Goal: Information Seeking & Learning: Learn about a topic

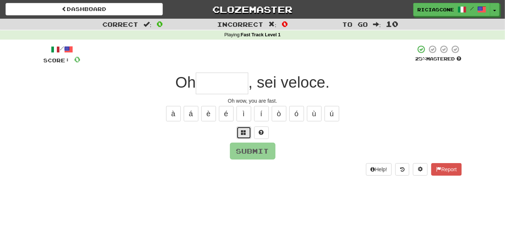
click at [241, 132] on span at bounding box center [243, 132] width 5 height 5
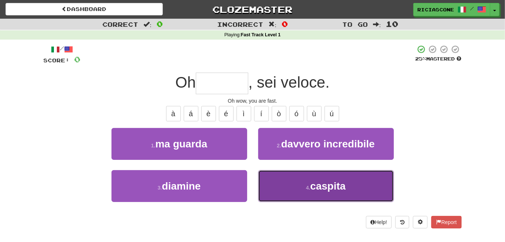
click at [286, 188] on button "4 . caspita" at bounding box center [326, 186] width 136 height 32
type input "*******"
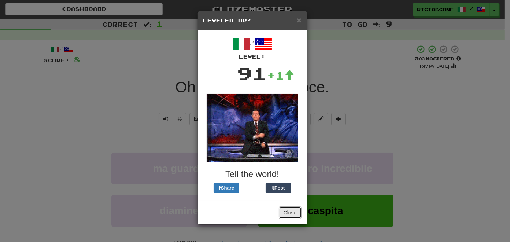
click at [290, 214] on button "Close" at bounding box center [290, 212] width 23 height 12
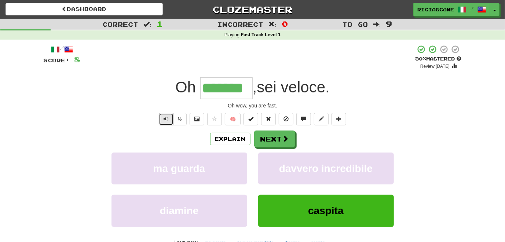
click at [164, 117] on span "Text-to-speech controls" at bounding box center [166, 118] width 5 height 5
click at [271, 141] on button "Next" at bounding box center [274, 139] width 41 height 17
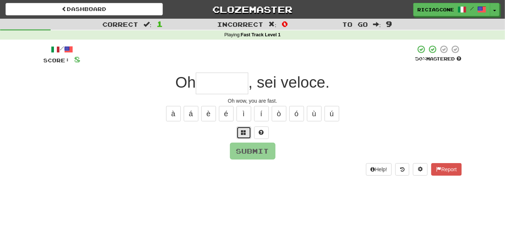
click at [243, 132] on span at bounding box center [243, 132] width 5 height 5
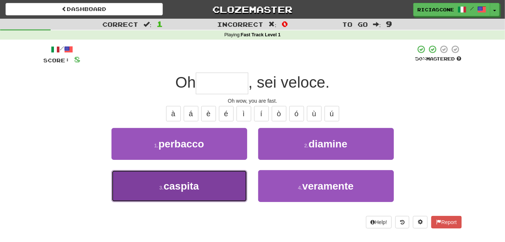
click at [236, 178] on button "3 . caspita" at bounding box center [179, 186] width 136 height 32
type input "*******"
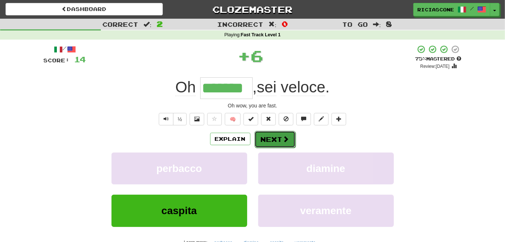
click at [273, 138] on button "Next" at bounding box center [274, 139] width 41 height 17
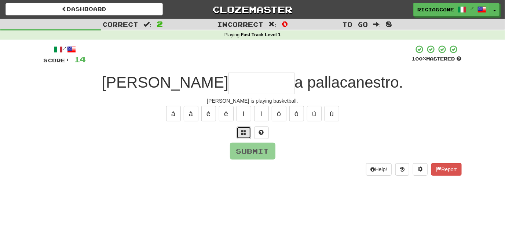
click at [243, 132] on span at bounding box center [243, 132] width 5 height 5
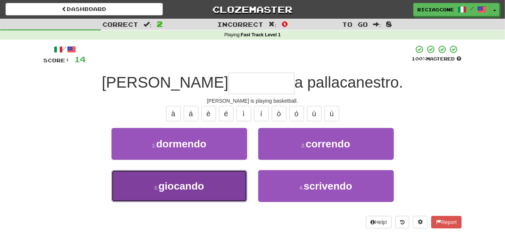
click at [214, 191] on button "3 . giocando" at bounding box center [179, 186] width 136 height 32
type input "********"
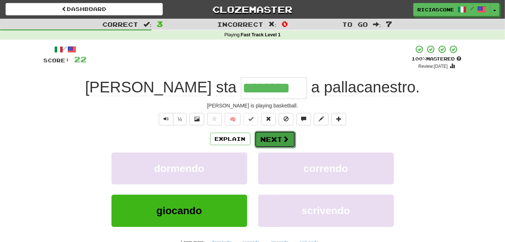
click at [283, 139] on span at bounding box center [286, 139] width 7 height 7
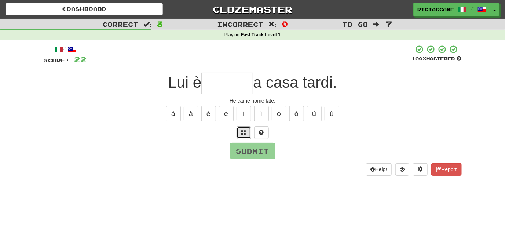
click at [243, 132] on span at bounding box center [243, 132] width 5 height 5
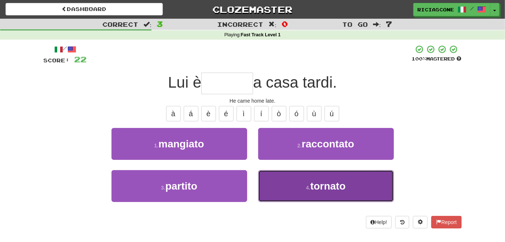
click at [277, 183] on button "4 . tornato" at bounding box center [326, 186] width 136 height 32
type input "*******"
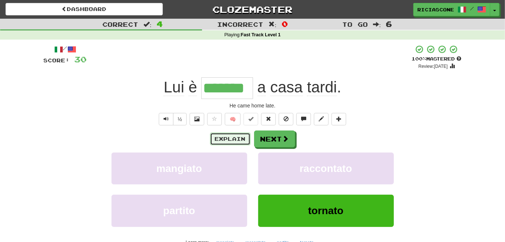
click at [224, 141] on button "Explain" at bounding box center [230, 139] width 40 height 12
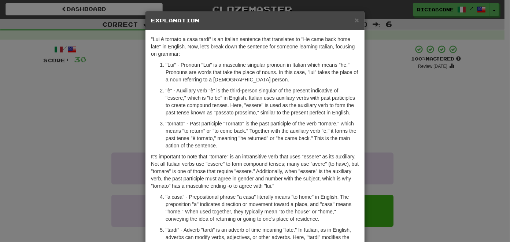
click at [74, 154] on div "× Explanation "Lui è tornato a casa tardi" is an Italian sentence that translat…" at bounding box center [255, 121] width 510 height 242
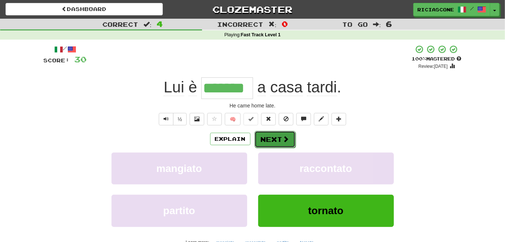
click at [271, 140] on button "Next" at bounding box center [274, 139] width 41 height 17
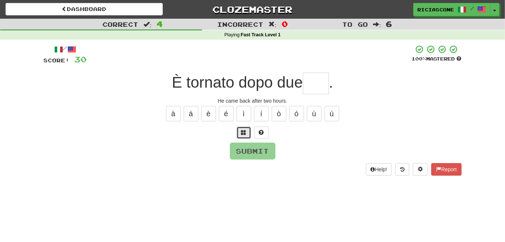
click at [243, 133] on span at bounding box center [243, 132] width 5 height 5
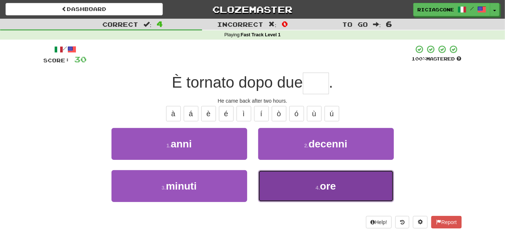
click at [293, 171] on button "4 . ore" at bounding box center [326, 186] width 136 height 32
type input "***"
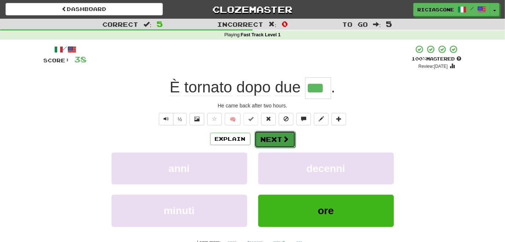
click at [271, 137] on button "Next" at bounding box center [274, 139] width 41 height 17
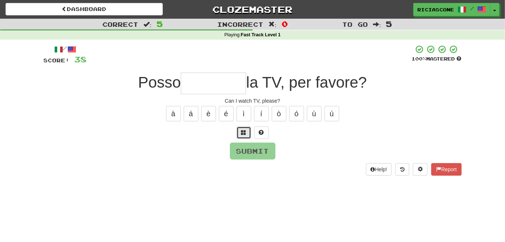
click at [244, 137] on button at bounding box center [244, 133] width 15 height 12
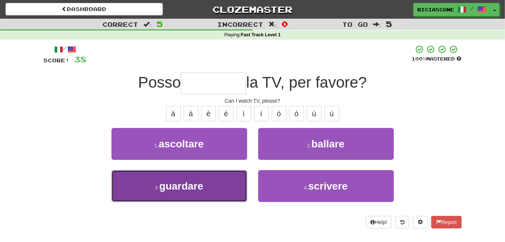
click at [224, 191] on button "3 . guardare" at bounding box center [179, 186] width 136 height 32
type input "********"
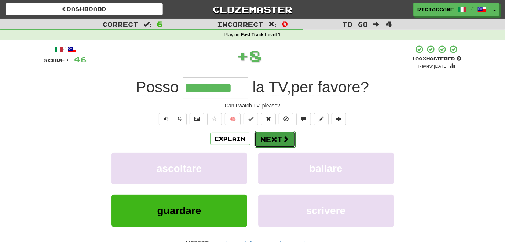
click at [276, 136] on button "Next" at bounding box center [274, 139] width 41 height 17
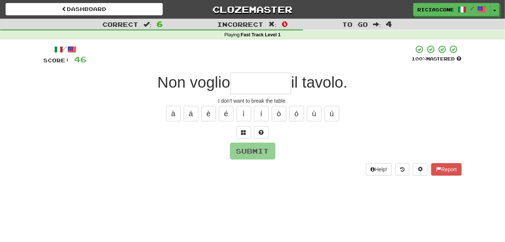
click at [257, 173] on div "Help! Report" at bounding box center [253, 169] width 418 height 12
click at [243, 132] on span at bounding box center [243, 132] width 5 height 5
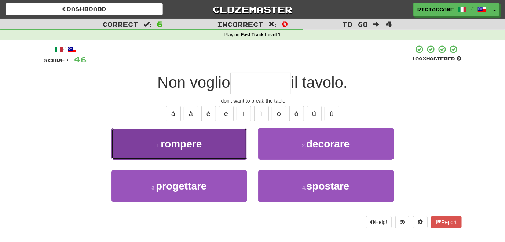
click at [173, 143] on span "rompere" at bounding box center [181, 143] width 41 height 11
type input "*******"
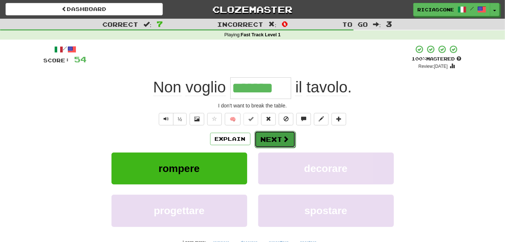
click at [271, 139] on button "Next" at bounding box center [274, 139] width 41 height 17
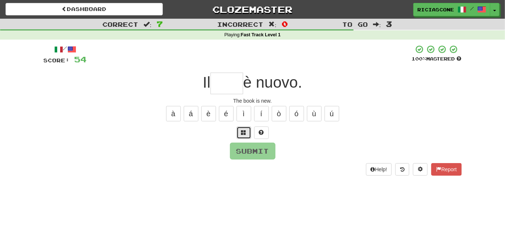
click at [246, 130] on span at bounding box center [243, 132] width 5 height 5
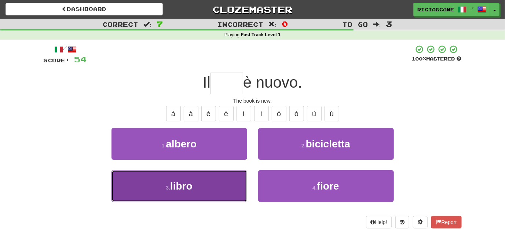
click at [223, 178] on button "3 . libro" at bounding box center [179, 186] width 136 height 32
type input "*****"
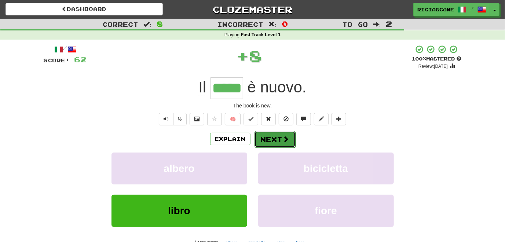
click at [265, 136] on button "Next" at bounding box center [274, 139] width 41 height 17
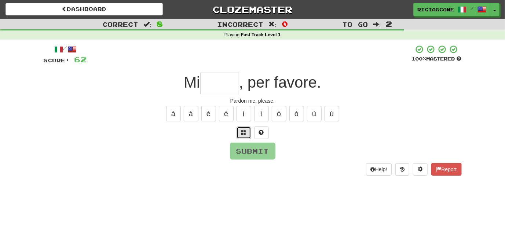
click at [242, 131] on span at bounding box center [243, 132] width 5 height 5
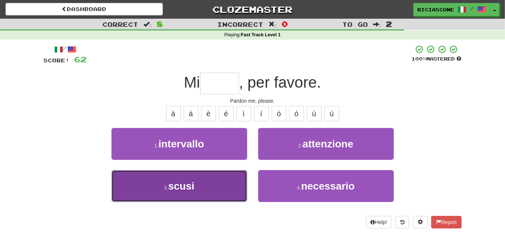
click at [228, 175] on button "3 . scusi" at bounding box center [179, 186] width 136 height 32
type input "*****"
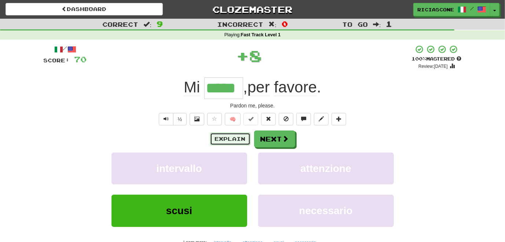
click at [225, 142] on button "Explain" at bounding box center [230, 139] width 40 height 12
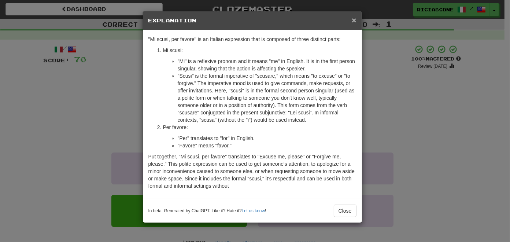
click at [355, 22] on span "×" at bounding box center [354, 20] width 4 height 8
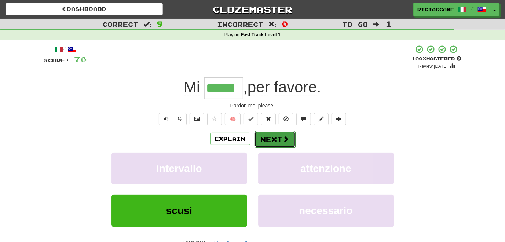
click at [274, 139] on button "Next" at bounding box center [274, 139] width 41 height 17
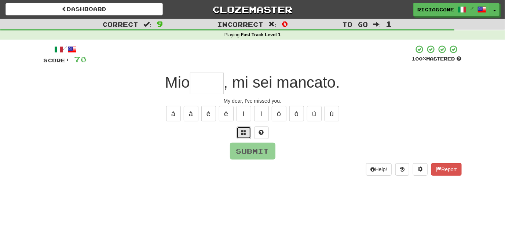
click at [245, 133] on span at bounding box center [243, 132] width 5 height 5
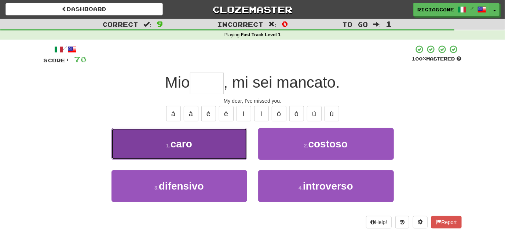
click at [235, 149] on button "1 . caro" at bounding box center [179, 144] width 136 height 32
type input "****"
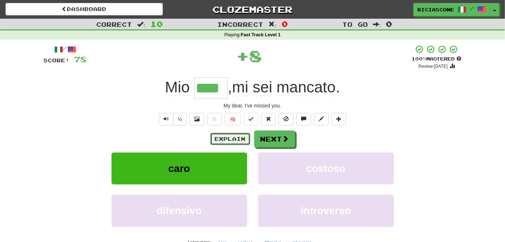
click at [232, 137] on button "Explain" at bounding box center [230, 139] width 40 height 12
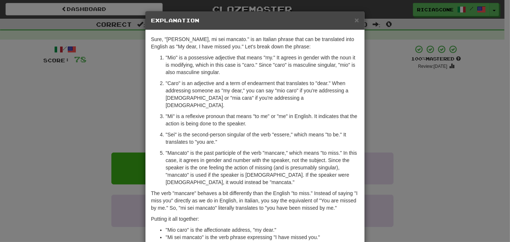
click at [64, 155] on div "× Explanation Sure, "Mio caro, mi sei mancato." is an Italian phrase that can b…" at bounding box center [255, 121] width 510 height 242
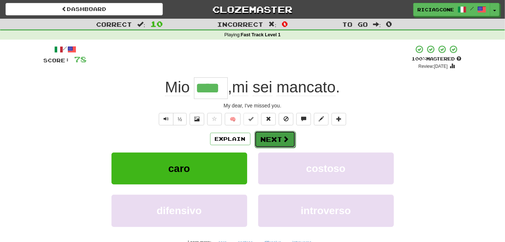
click at [276, 140] on button "Next" at bounding box center [274, 139] width 41 height 17
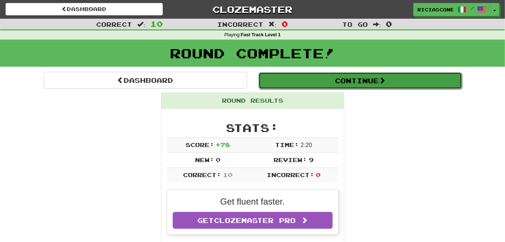
click at [281, 81] on button "Continue" at bounding box center [361, 80] width 204 height 17
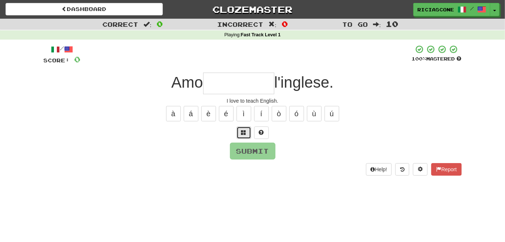
click at [243, 133] on span at bounding box center [243, 132] width 5 height 5
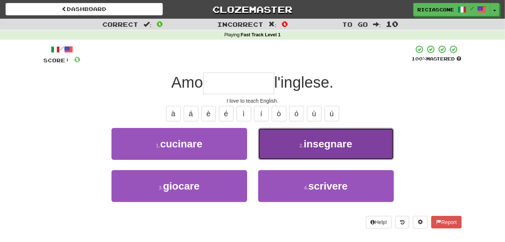
click at [288, 155] on button "2 . insegnare" at bounding box center [326, 144] width 136 height 32
type input "*********"
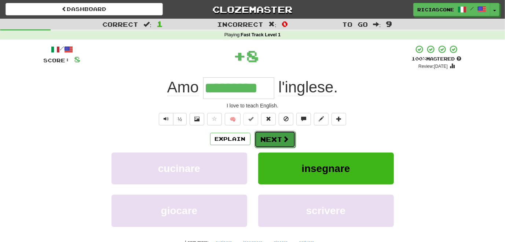
click at [277, 141] on button "Next" at bounding box center [274, 139] width 41 height 17
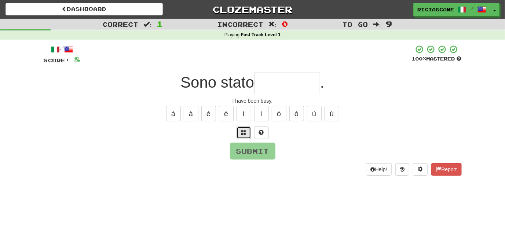
click at [244, 131] on span at bounding box center [243, 132] width 5 height 5
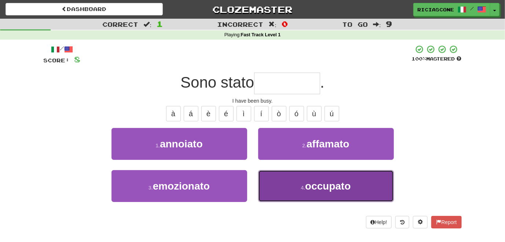
click at [292, 176] on button "4 . occupato" at bounding box center [326, 186] width 136 height 32
type input "********"
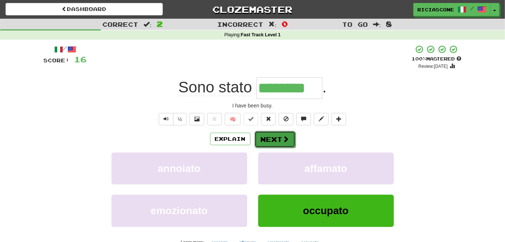
click at [270, 139] on button "Next" at bounding box center [274, 139] width 41 height 17
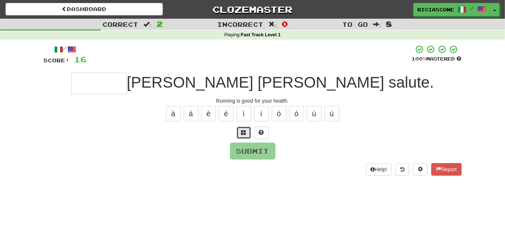
click at [247, 131] on button at bounding box center [244, 133] width 15 height 12
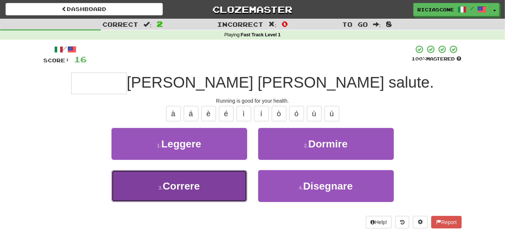
click at [211, 187] on button "3 . Correre" at bounding box center [179, 186] width 136 height 32
type input "*******"
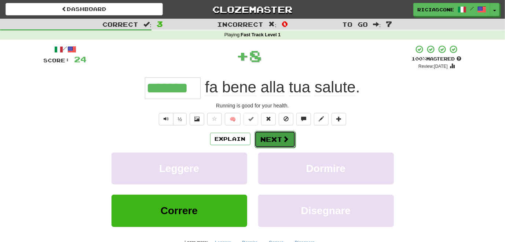
click at [281, 140] on button "Next" at bounding box center [274, 139] width 41 height 17
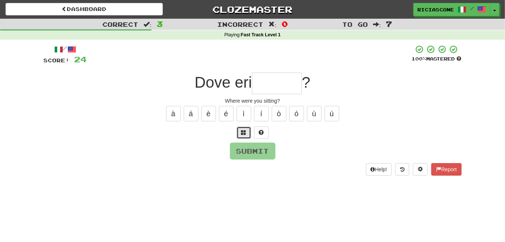
click at [242, 132] on span at bounding box center [243, 132] width 5 height 5
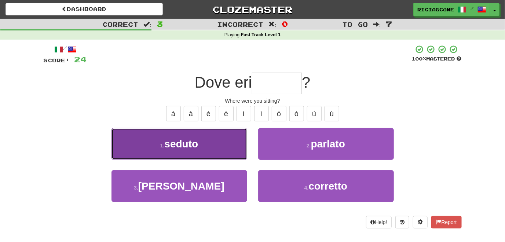
click at [226, 151] on button "1 . seduto" at bounding box center [179, 144] width 136 height 32
type input "******"
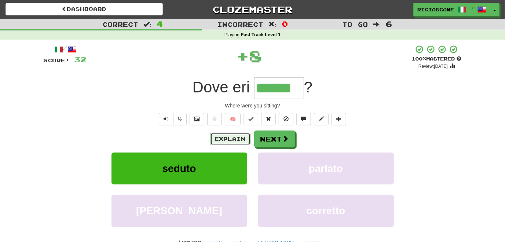
click at [230, 142] on button "Explain" at bounding box center [230, 139] width 40 height 12
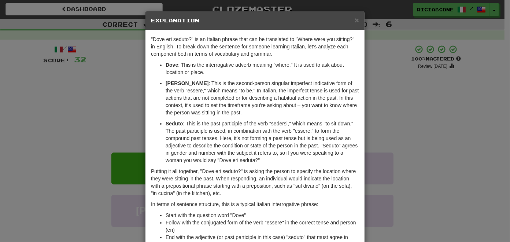
click at [92, 154] on div "× Explanation "Dove eri seduto?" is an Italian phrase that can be translated to…" at bounding box center [255, 121] width 510 height 242
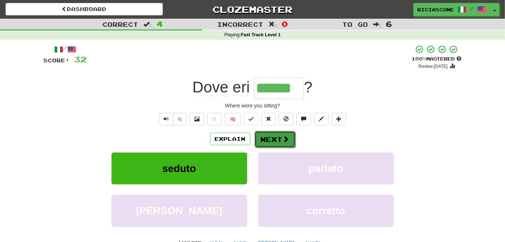
click at [264, 139] on button "Next" at bounding box center [274, 139] width 41 height 17
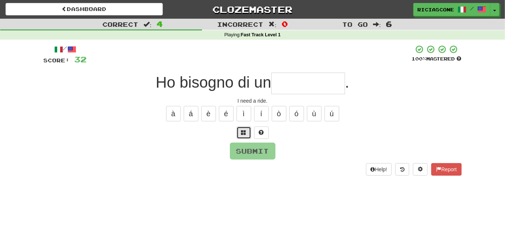
click at [244, 133] on span at bounding box center [243, 132] width 5 height 5
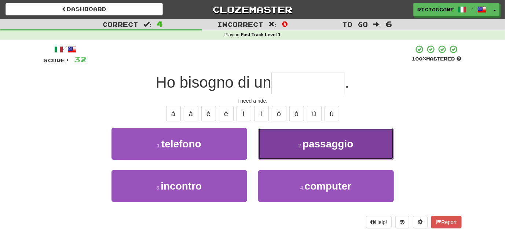
click at [275, 151] on button "2 . passaggio" at bounding box center [326, 144] width 136 height 32
type input "*********"
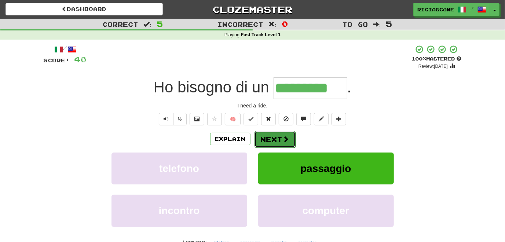
click at [268, 141] on button "Next" at bounding box center [274, 139] width 41 height 17
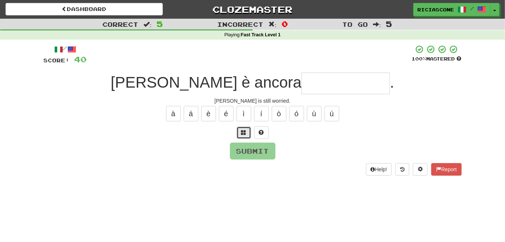
click at [245, 134] on span at bounding box center [243, 132] width 5 height 5
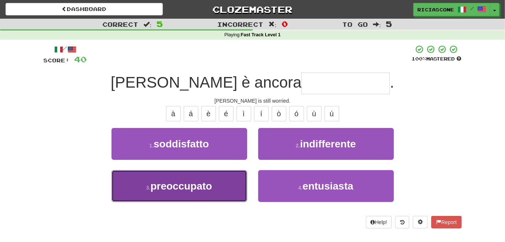
click at [235, 178] on button "3 . preoccupato" at bounding box center [179, 186] width 136 height 32
type input "**********"
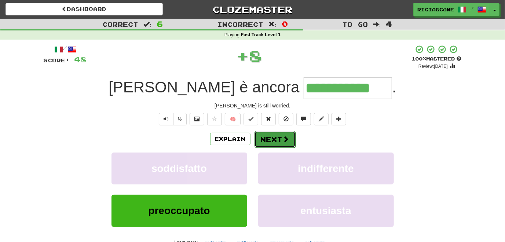
click at [270, 141] on button "Next" at bounding box center [274, 139] width 41 height 17
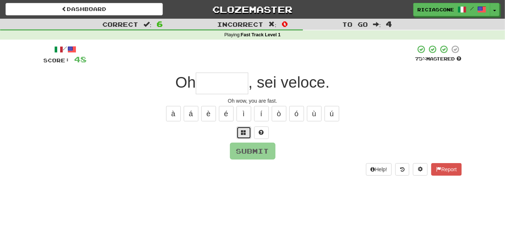
click at [244, 131] on span at bounding box center [243, 132] width 5 height 5
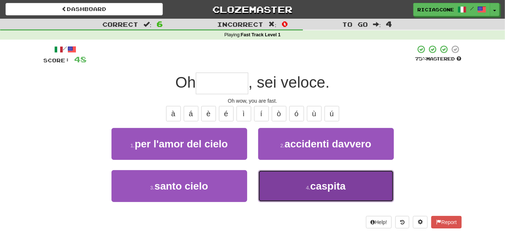
click at [268, 178] on button "4 . caspita" at bounding box center [326, 186] width 136 height 32
type input "*******"
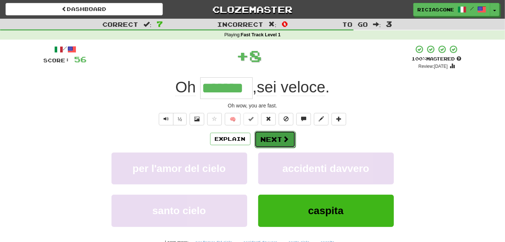
click at [271, 139] on button "Next" at bounding box center [274, 139] width 41 height 17
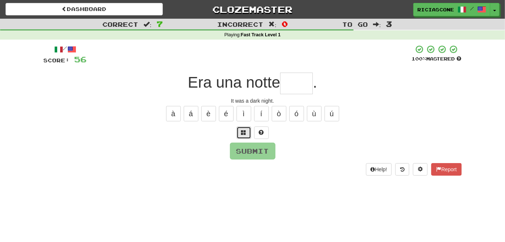
click at [241, 135] on span at bounding box center [243, 132] width 5 height 5
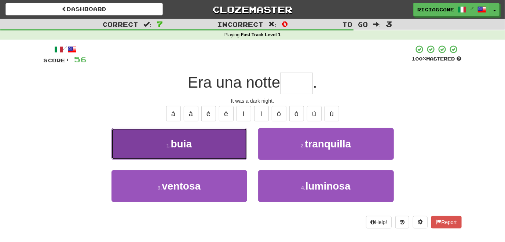
click at [218, 148] on button "1 . buia" at bounding box center [179, 144] width 136 height 32
type input "****"
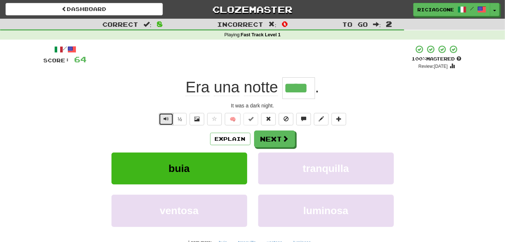
click at [169, 115] on button "Text-to-speech controls" at bounding box center [166, 119] width 15 height 12
click at [237, 138] on button "Explain" at bounding box center [230, 139] width 40 height 12
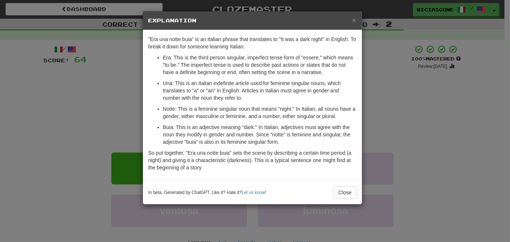
click at [67, 153] on div "× Explanation "Era una notte buia" is an Italian phrase that translates to "It …" at bounding box center [255, 121] width 510 height 242
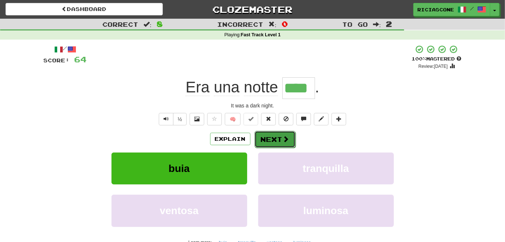
click at [274, 138] on button "Next" at bounding box center [274, 139] width 41 height 17
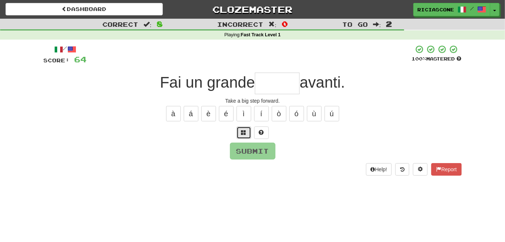
click at [243, 130] on span at bounding box center [243, 132] width 5 height 5
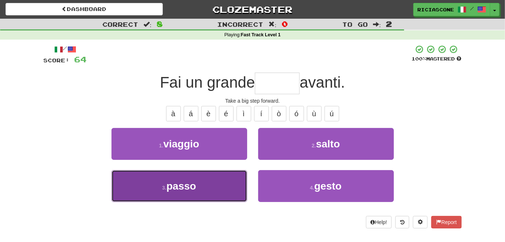
click at [216, 180] on button "3 . passo" at bounding box center [179, 186] width 136 height 32
type input "*****"
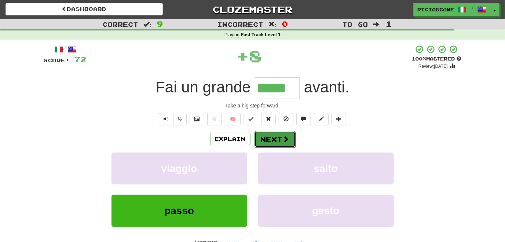
click at [278, 139] on button "Next" at bounding box center [274, 139] width 41 height 17
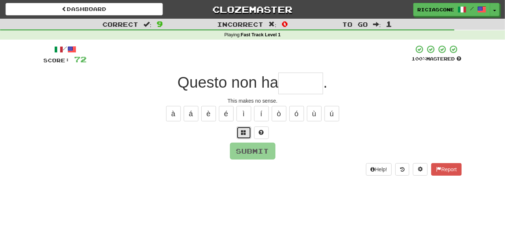
click at [244, 134] on span at bounding box center [243, 132] width 5 height 5
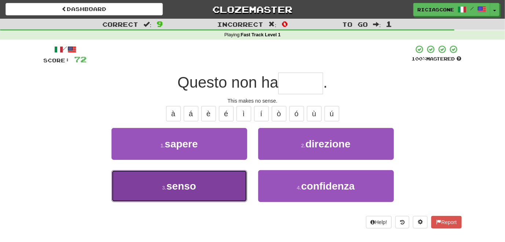
click at [222, 178] on button "3 . senso" at bounding box center [179, 186] width 136 height 32
type input "*****"
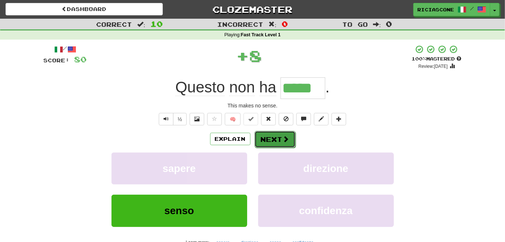
click at [283, 142] on span at bounding box center [286, 139] width 7 height 7
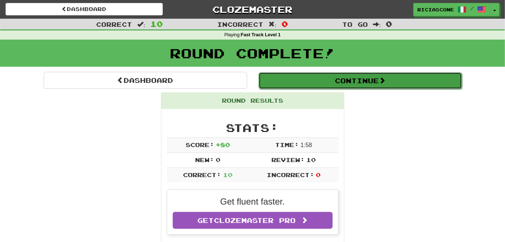
click at [321, 83] on button "Continue" at bounding box center [361, 80] width 204 height 17
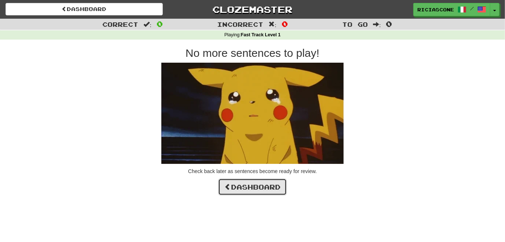
click at [250, 188] on link "Dashboard" at bounding box center [252, 187] width 69 height 17
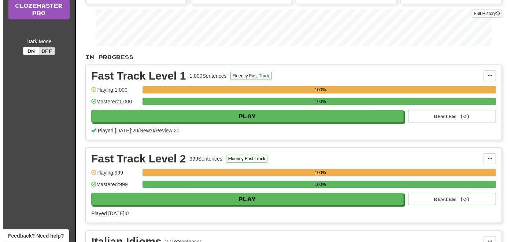
scroll to position [110, 0]
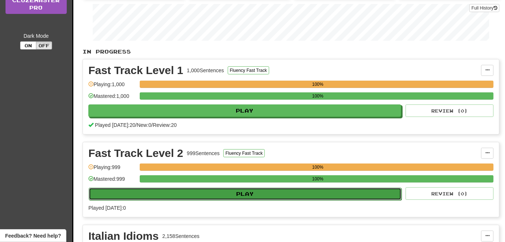
click at [204, 191] on button "Play" at bounding box center [245, 194] width 313 height 12
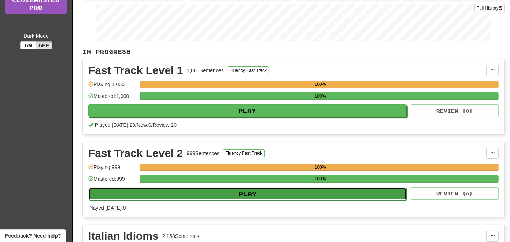
select select "**"
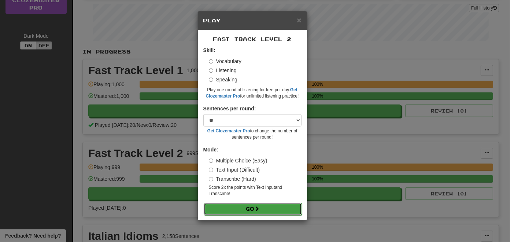
click at [238, 208] on button "Go" at bounding box center [253, 209] width 98 height 12
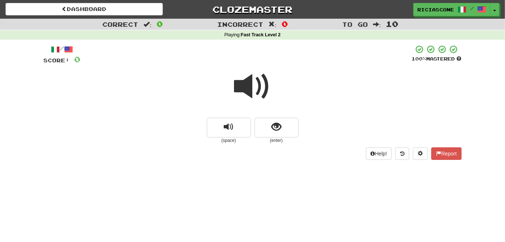
click at [252, 92] on span at bounding box center [252, 86] width 37 height 37
click at [247, 96] on span at bounding box center [252, 86] width 37 height 37
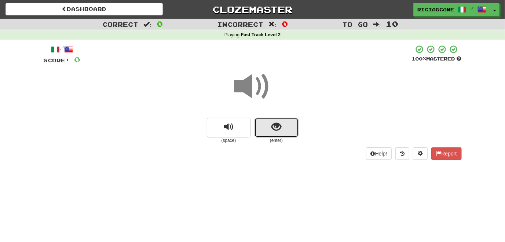
click at [275, 131] on span "show sentence" at bounding box center [276, 127] width 10 height 10
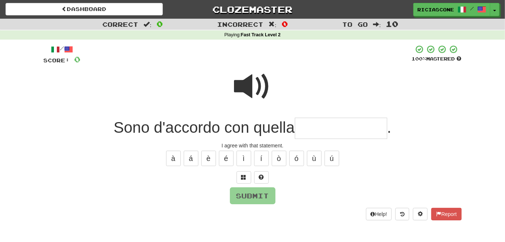
click at [248, 92] on span at bounding box center [252, 86] width 37 height 37
click at [245, 176] on span at bounding box center [243, 177] width 5 height 5
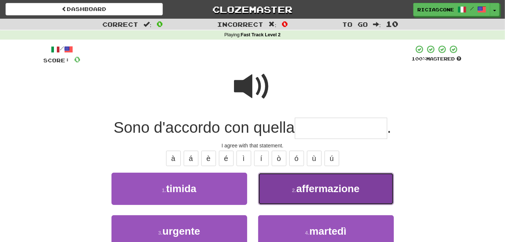
click at [282, 193] on button "2 . affermazione" at bounding box center [326, 189] width 136 height 32
type input "**********"
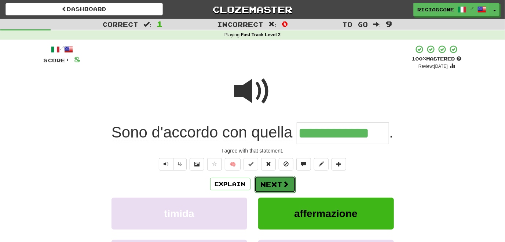
click at [264, 183] on button "Next" at bounding box center [274, 184] width 41 height 17
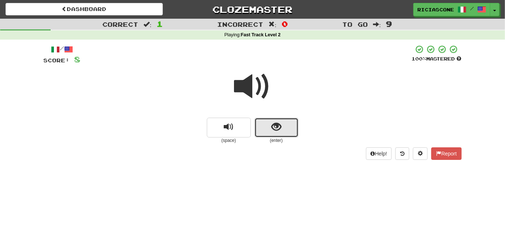
click at [269, 128] on button "show sentence" at bounding box center [276, 128] width 44 height 20
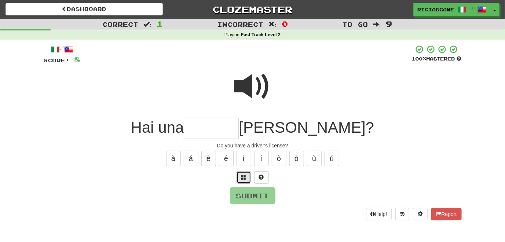
click at [242, 180] on button at bounding box center [244, 177] width 15 height 12
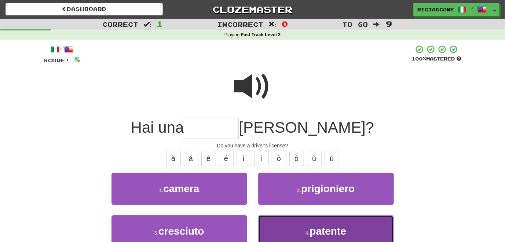
click at [271, 227] on button "4 . patente" at bounding box center [326, 231] width 136 height 32
type input "*******"
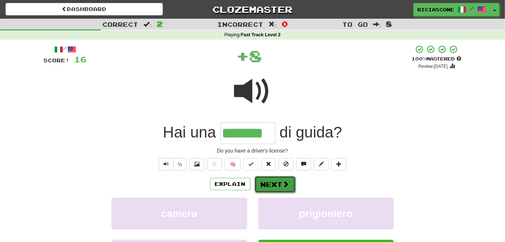
click at [269, 187] on button "Next" at bounding box center [274, 184] width 41 height 17
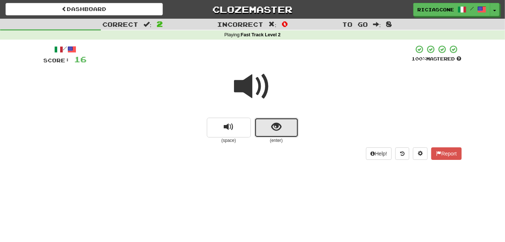
click at [269, 132] on button "show sentence" at bounding box center [276, 128] width 44 height 20
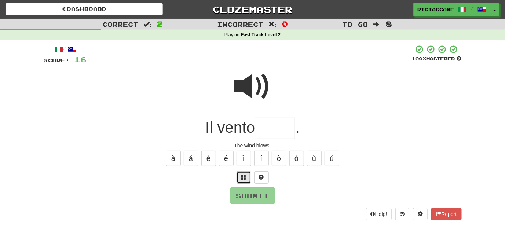
click at [241, 180] on button at bounding box center [244, 177] width 15 height 12
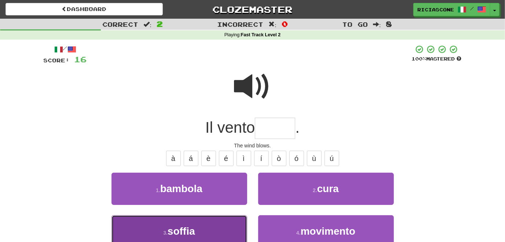
click at [214, 221] on button "3 . soffia" at bounding box center [179, 231] width 136 height 32
type input "******"
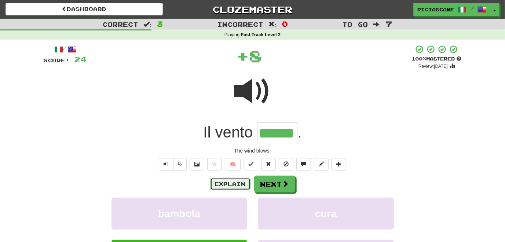
click at [227, 188] on button "Explain" at bounding box center [230, 184] width 40 height 12
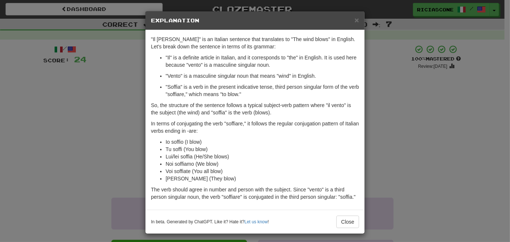
click at [84, 124] on div "× Explanation "Il vento soffia" is an Italian sentence that translates to "The …" at bounding box center [255, 121] width 510 height 242
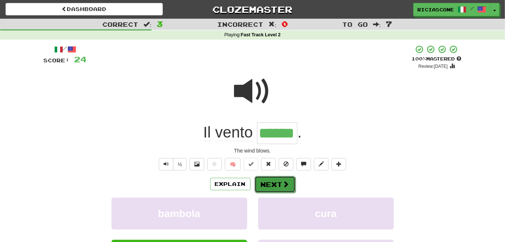
click at [272, 186] on button "Next" at bounding box center [274, 184] width 41 height 17
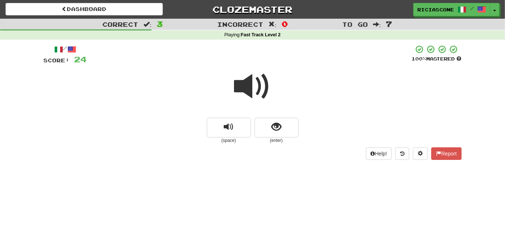
click at [239, 88] on span at bounding box center [252, 86] width 37 height 37
click at [224, 130] on span "replay audio" at bounding box center [229, 127] width 10 height 10
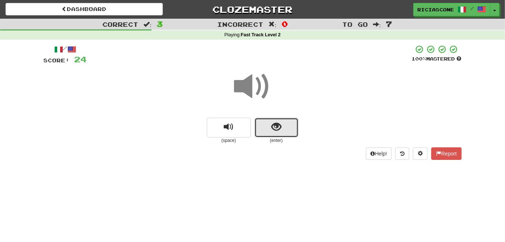
click at [290, 127] on button "show sentence" at bounding box center [276, 128] width 44 height 20
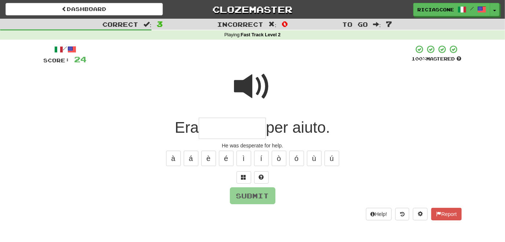
click at [248, 92] on span at bounding box center [252, 86] width 37 height 37
click at [243, 180] on button at bounding box center [244, 177] width 15 height 12
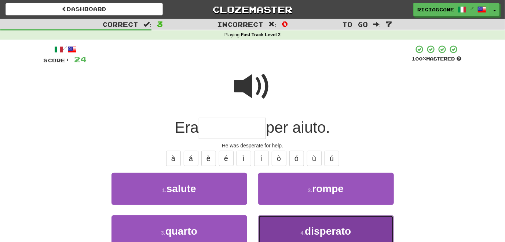
click at [268, 224] on button "4 . disperato" at bounding box center [326, 231] width 136 height 32
type input "*********"
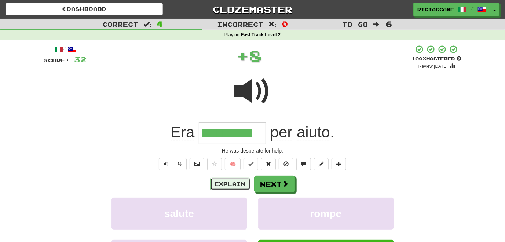
click at [227, 186] on button "Explain" at bounding box center [230, 184] width 40 height 12
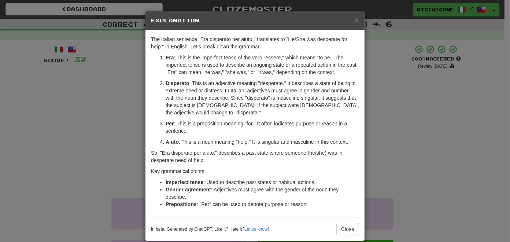
click at [79, 156] on div "× Explanation The Italian sentence "Era disperato per aiuto." translates to "He…" at bounding box center [255, 121] width 510 height 242
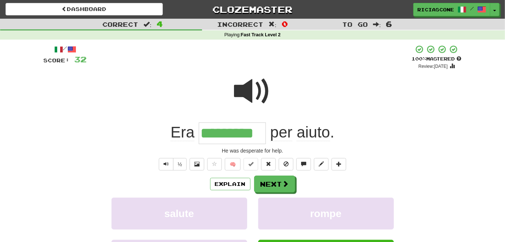
click at [232, 93] on div at bounding box center [253, 96] width 418 height 52
click at [277, 185] on button "Next" at bounding box center [274, 184] width 41 height 17
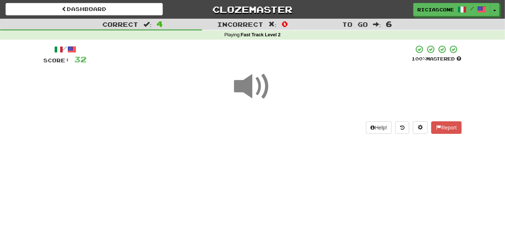
click at [249, 89] on span at bounding box center [252, 86] width 37 height 37
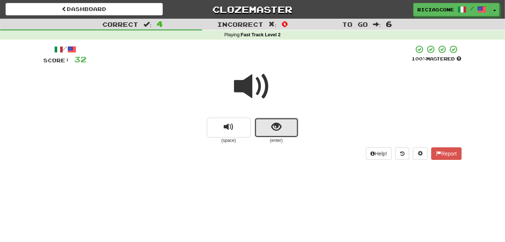
click at [274, 133] on button "show sentence" at bounding box center [276, 128] width 44 height 20
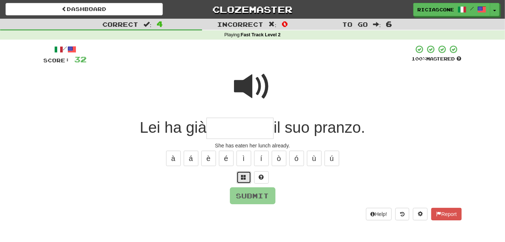
click at [243, 178] on span at bounding box center [243, 177] width 5 height 5
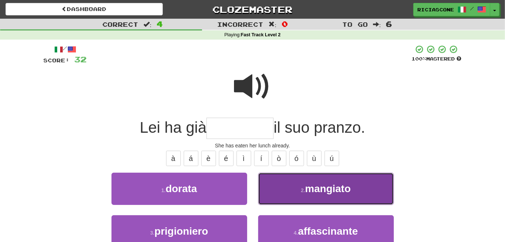
click at [276, 197] on button "2 . mangiato" at bounding box center [326, 189] width 136 height 32
type input "********"
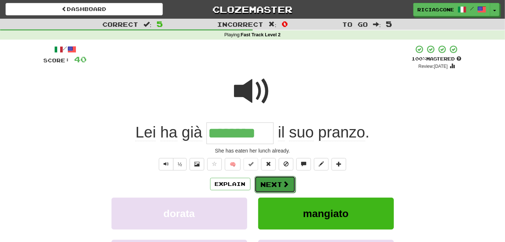
click at [272, 185] on button "Next" at bounding box center [274, 184] width 41 height 17
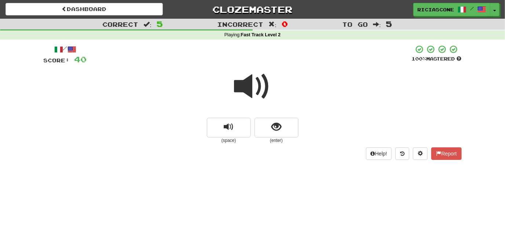
click at [246, 92] on span at bounding box center [252, 86] width 37 height 37
click at [244, 94] on span at bounding box center [252, 86] width 37 height 37
click at [271, 135] on button "show sentence" at bounding box center [276, 128] width 44 height 20
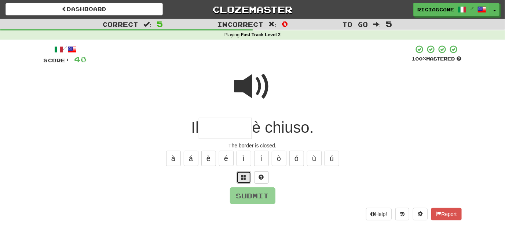
click at [244, 180] on button at bounding box center [244, 177] width 15 height 12
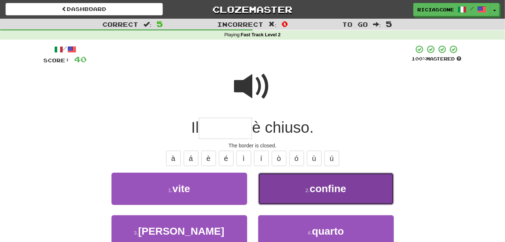
click at [276, 187] on button "2 . confine" at bounding box center [326, 189] width 136 height 32
type input "*******"
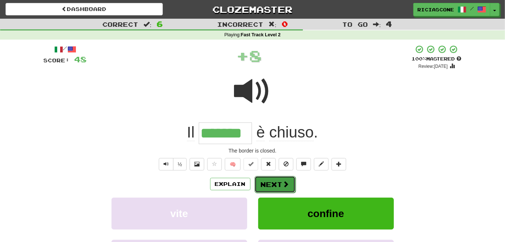
click at [271, 188] on button "Next" at bounding box center [274, 184] width 41 height 17
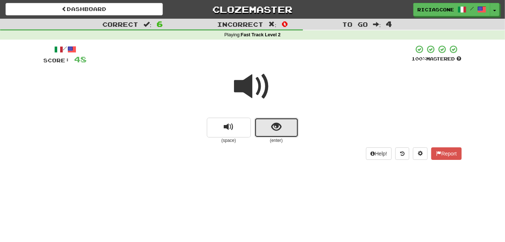
click at [291, 133] on button "show sentence" at bounding box center [276, 128] width 44 height 20
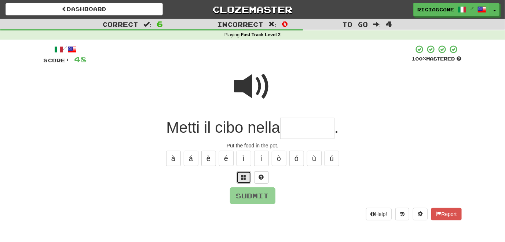
click at [245, 182] on button at bounding box center [244, 177] width 15 height 12
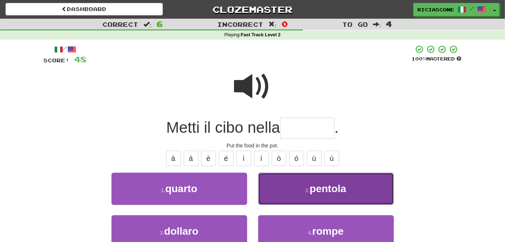
click at [290, 201] on button "2 . pentola" at bounding box center [326, 189] width 136 height 32
type input "*******"
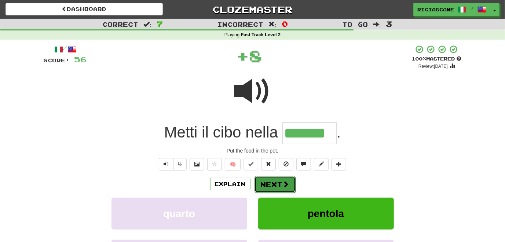
click at [269, 188] on button "Next" at bounding box center [274, 184] width 41 height 17
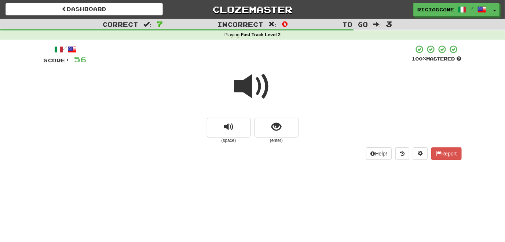
click at [244, 93] on span at bounding box center [252, 86] width 37 height 37
click at [250, 93] on span at bounding box center [252, 86] width 37 height 37
click at [280, 129] on span "show sentence" at bounding box center [276, 127] width 10 height 10
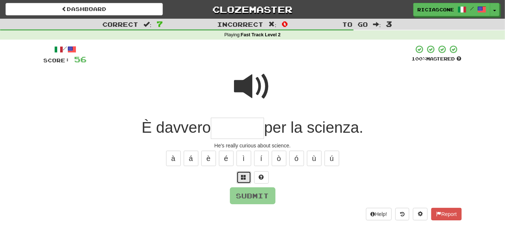
click at [243, 177] on span at bounding box center [243, 177] width 5 height 5
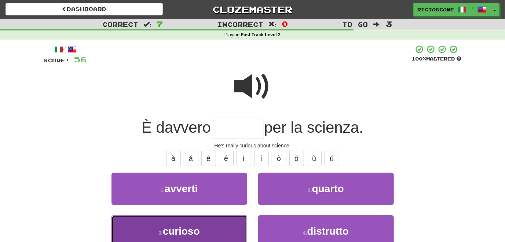
click at [237, 231] on button "3 . curioso" at bounding box center [179, 231] width 136 height 32
type input "*******"
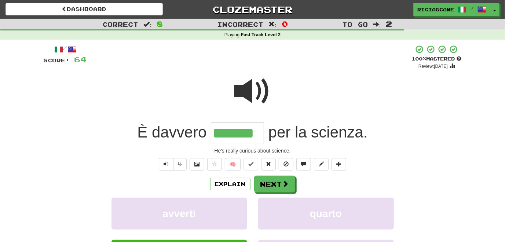
click at [251, 95] on span at bounding box center [252, 91] width 37 height 37
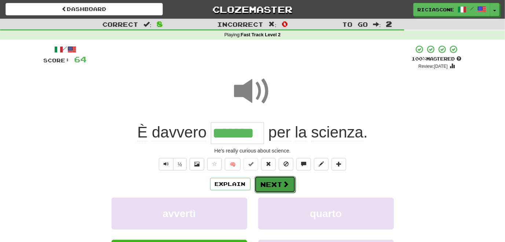
click at [276, 186] on button "Next" at bounding box center [274, 184] width 41 height 17
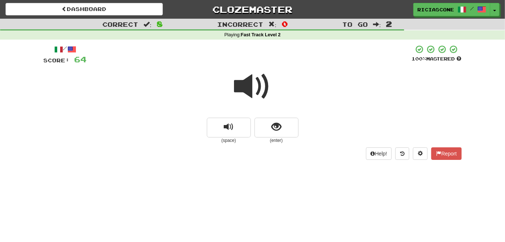
click at [244, 90] on span at bounding box center [252, 86] width 37 height 37
click at [269, 131] on button "show sentence" at bounding box center [276, 128] width 44 height 20
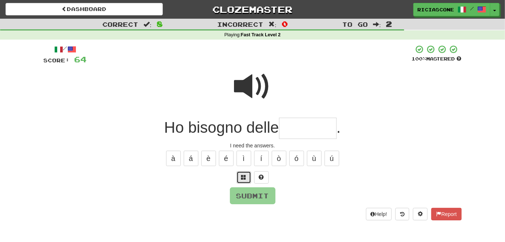
click at [243, 176] on span at bounding box center [243, 177] width 5 height 5
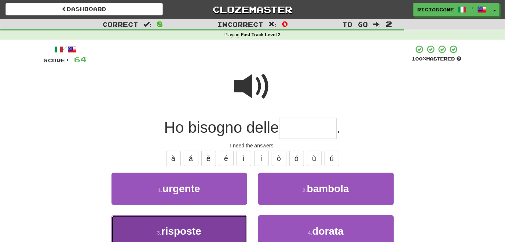
click at [237, 229] on button "3 . risposte" at bounding box center [179, 231] width 136 height 32
type input "********"
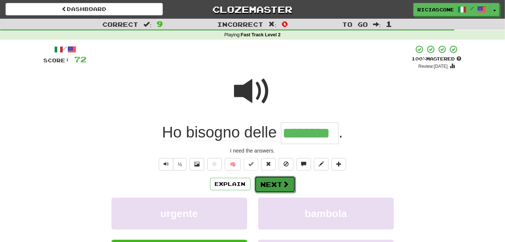
click at [270, 186] on button "Next" at bounding box center [274, 184] width 41 height 17
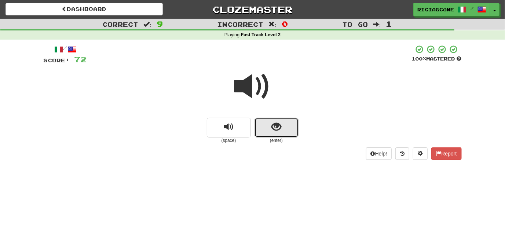
click at [271, 132] on button "show sentence" at bounding box center [276, 128] width 44 height 20
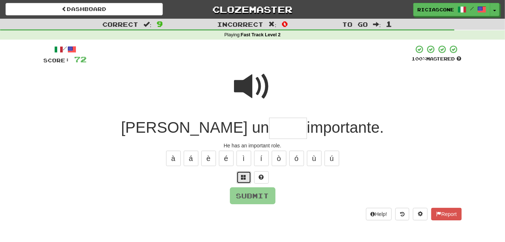
click at [247, 179] on button at bounding box center [244, 177] width 15 height 12
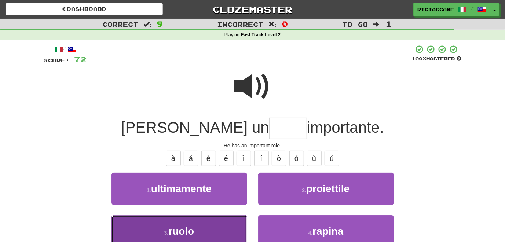
click at [237, 232] on button "3 . ruolo" at bounding box center [179, 231] width 136 height 32
type input "*****"
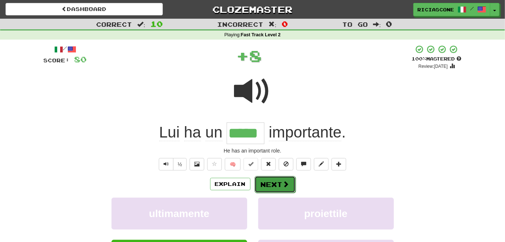
click at [267, 184] on button "Next" at bounding box center [274, 184] width 41 height 17
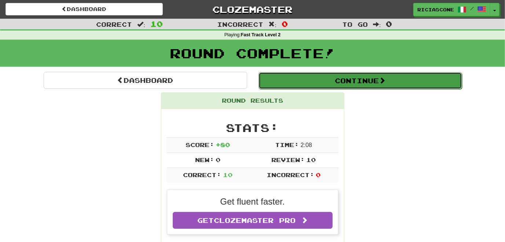
click at [332, 83] on button "Continue" at bounding box center [361, 80] width 204 height 17
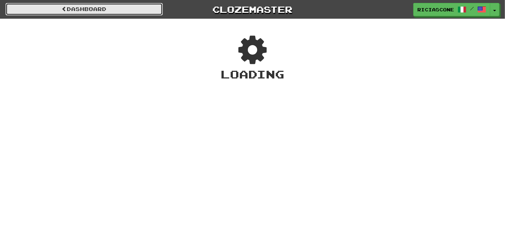
click at [99, 10] on link "Dashboard" at bounding box center [84, 9] width 157 height 12
